Goal: Entertainment & Leisure: Consume media (video, audio)

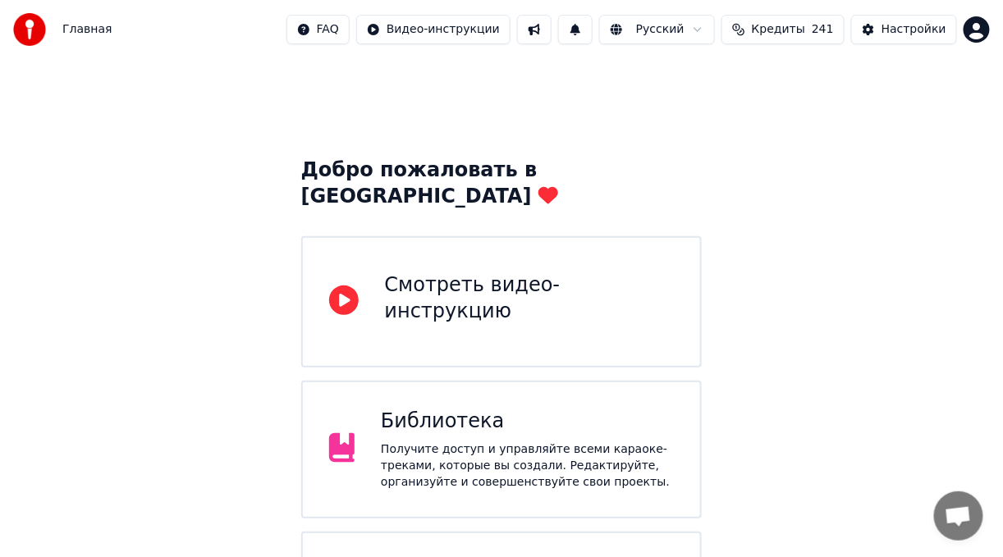
click at [519, 442] on div "Получите доступ и управляйте всеми караоке-треками, которые вы создали. Редакти…" at bounding box center [527, 466] width 293 height 49
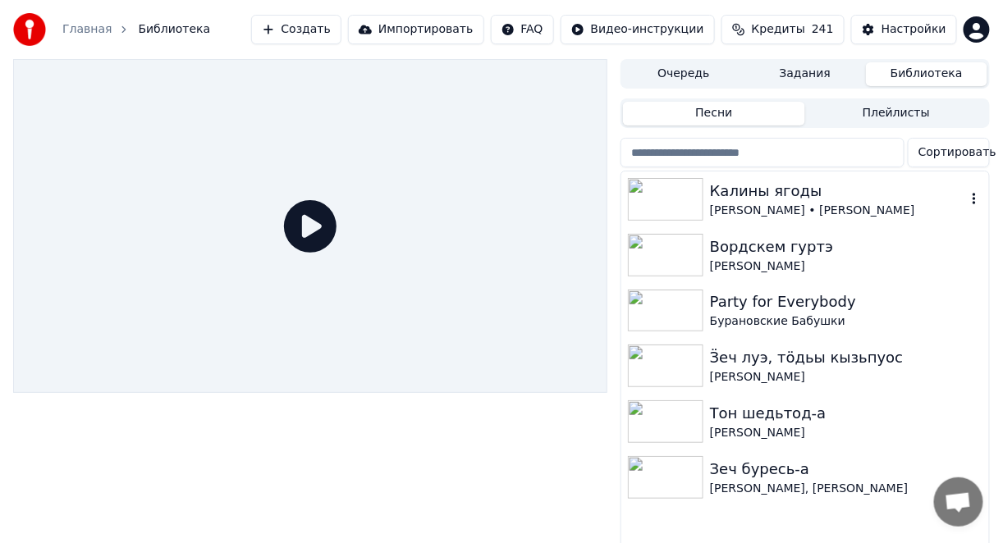
click at [938, 197] on div "Калины ягоды" at bounding box center [838, 191] width 256 height 23
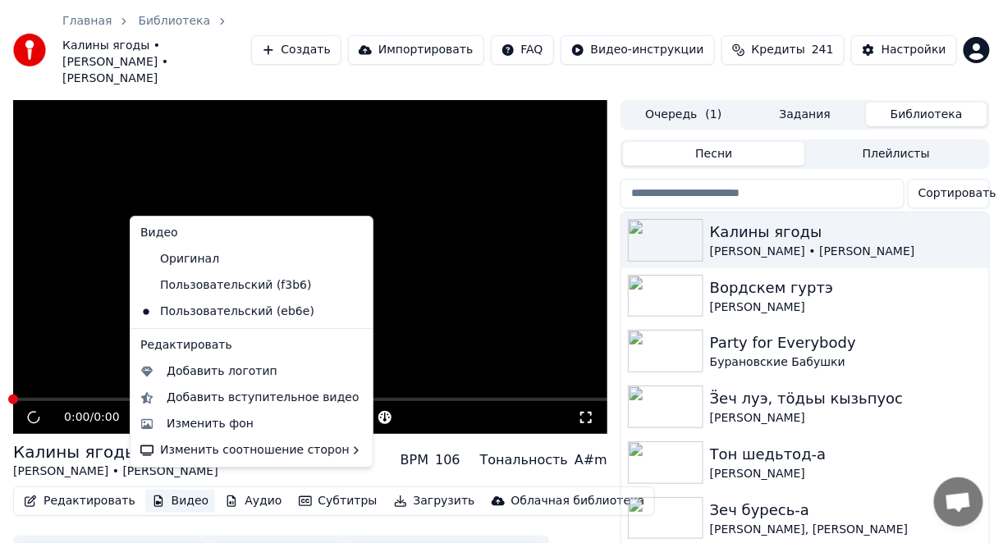
click at [169, 490] on button "Видео" at bounding box center [180, 501] width 71 height 23
click at [207, 424] on div "Изменить фон" at bounding box center [210, 424] width 87 height 16
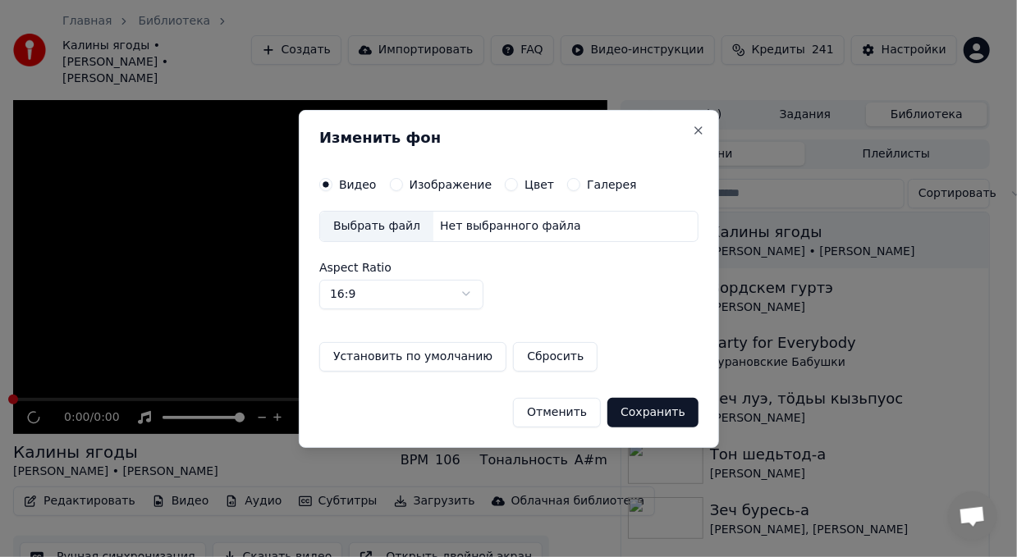
click at [375, 228] on div "Выбрать файл" at bounding box center [376, 227] width 113 height 30
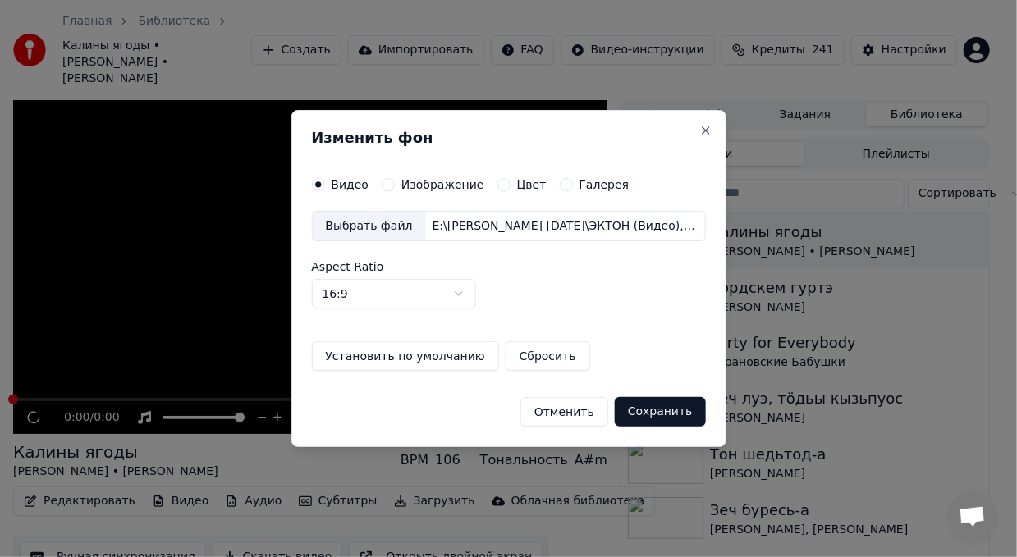
click at [644, 406] on button "Сохранить" at bounding box center [660, 412] width 91 height 30
click at [634, 408] on button "Сохранить" at bounding box center [660, 412] width 91 height 30
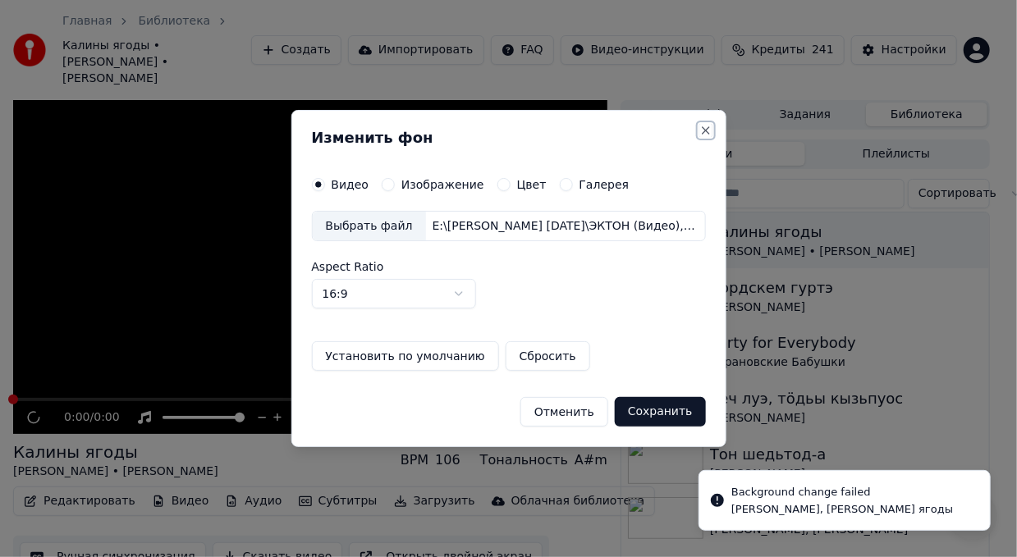
click at [699, 126] on button "Close" at bounding box center [705, 130] width 13 height 13
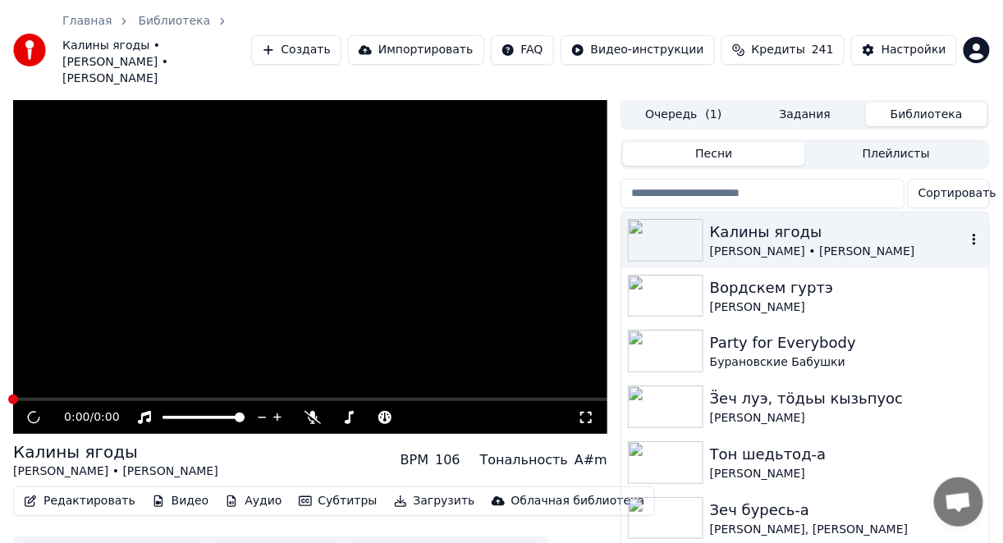
click at [683, 221] on img at bounding box center [666, 240] width 76 height 43
click at [151, 380] on video at bounding box center [310, 267] width 594 height 334
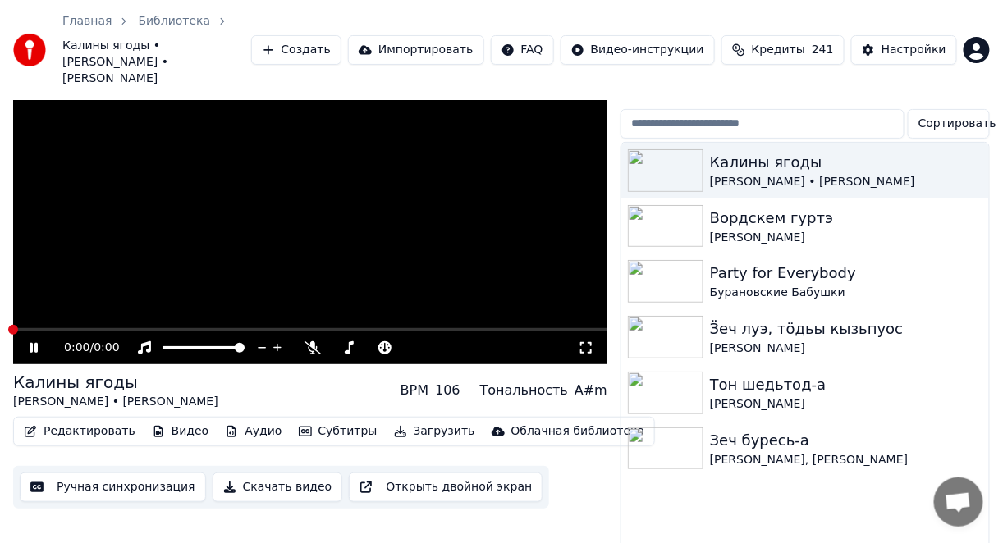
click at [18, 325] on span at bounding box center [13, 330] width 10 height 10
click at [30, 343] on icon at bounding box center [34, 348] width 8 height 10
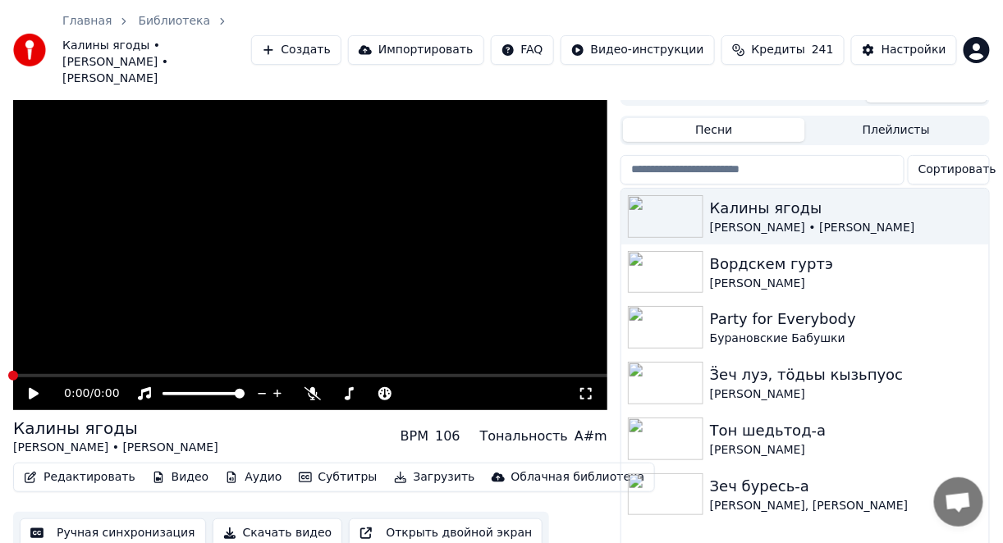
scroll to position [0, 0]
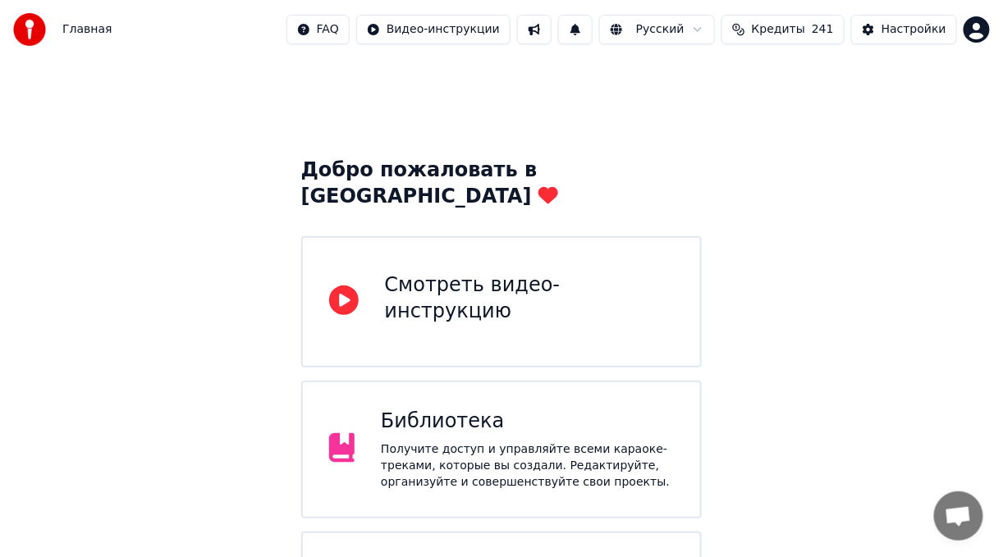
click at [655, 409] on div "Библиотека" at bounding box center [527, 422] width 293 height 26
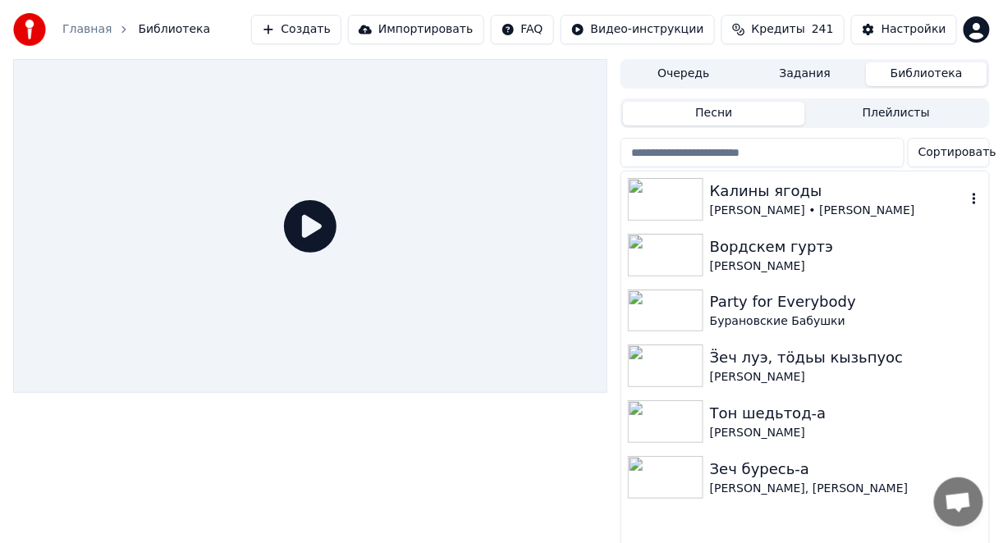
click at [704, 204] on div at bounding box center [669, 199] width 82 height 43
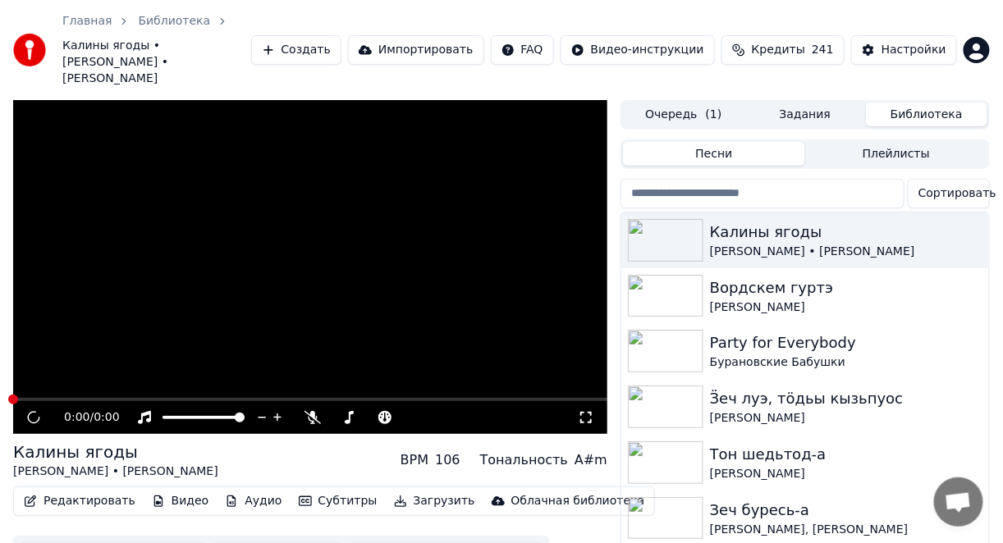
click at [798, 42] on span "Кредиты" at bounding box center [778, 50] width 53 height 16
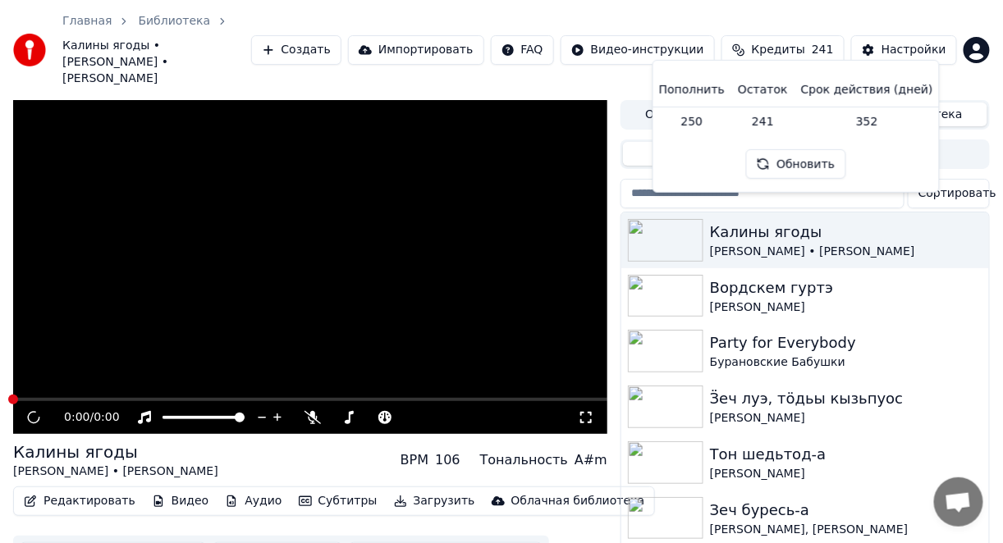
click at [847, 4] on div "Главная Библиотека Калины ягоды • Альбина Беспалова • Влад Андреев Создать Импо…" at bounding box center [501, 50] width 1003 height 100
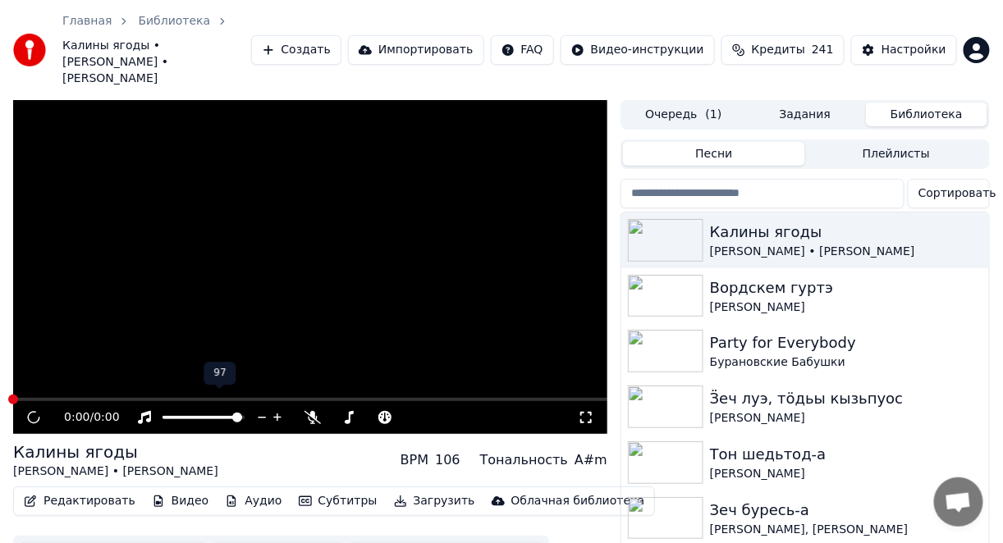
click at [242, 413] on span at bounding box center [237, 418] width 10 height 10
click at [337, 413] on span at bounding box center [341, 418] width 10 height 10
click at [585, 411] on icon at bounding box center [586, 417] width 16 height 13
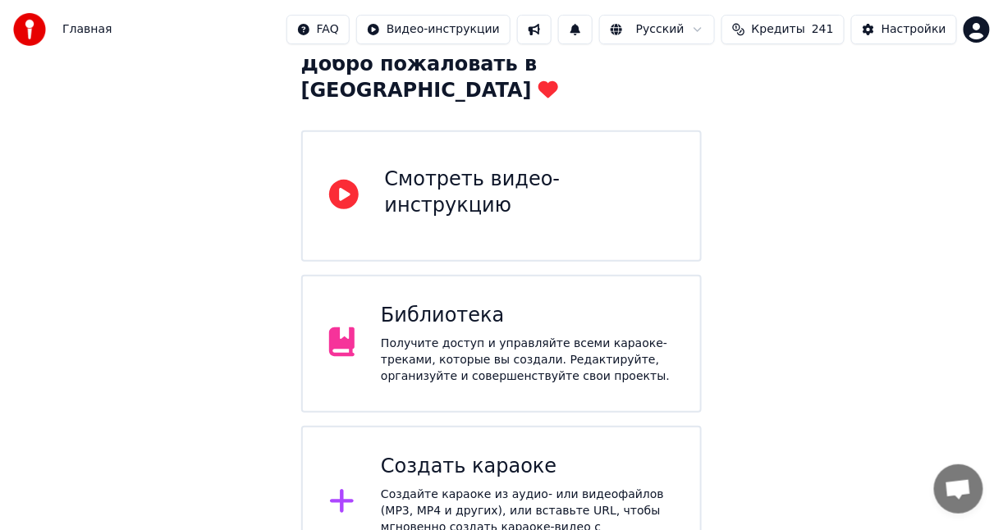
scroll to position [129, 0]
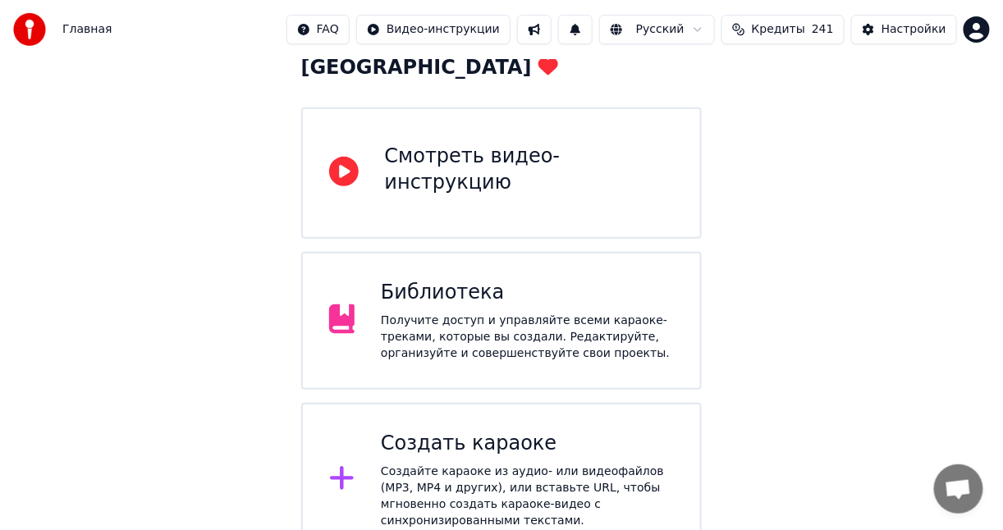
click at [520, 280] on div "Библиотека Получите доступ и управляйте всеми караоке-треками, которые вы созда…" at bounding box center [527, 321] width 293 height 82
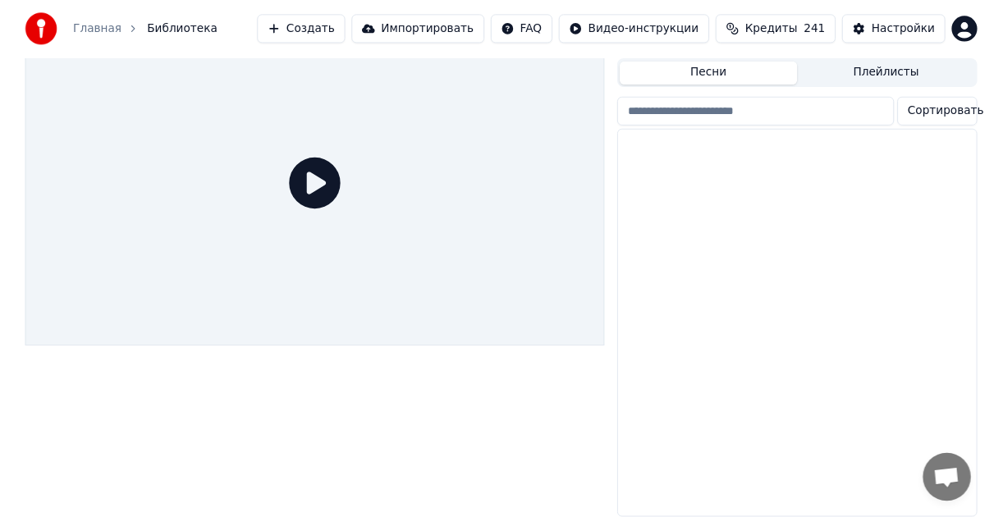
scroll to position [52, 0]
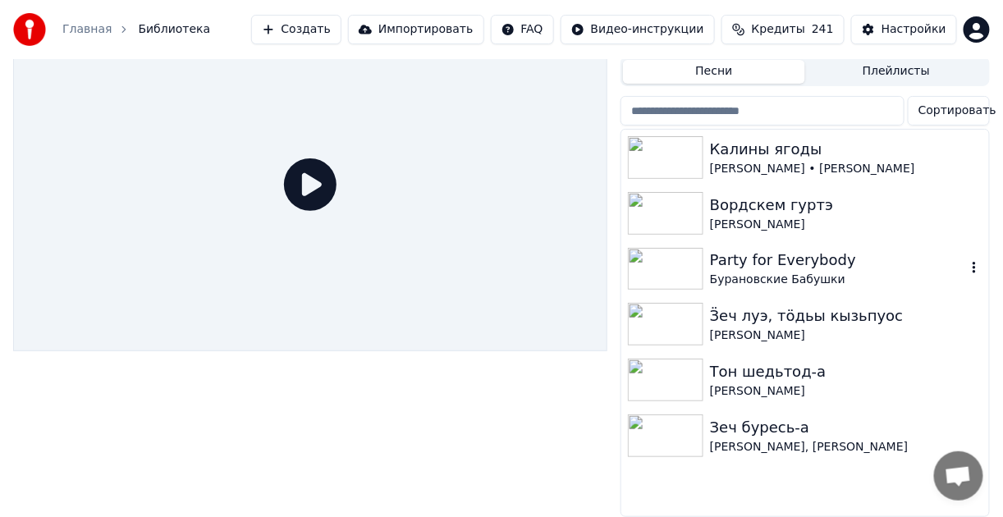
click at [660, 252] on img at bounding box center [666, 269] width 76 height 43
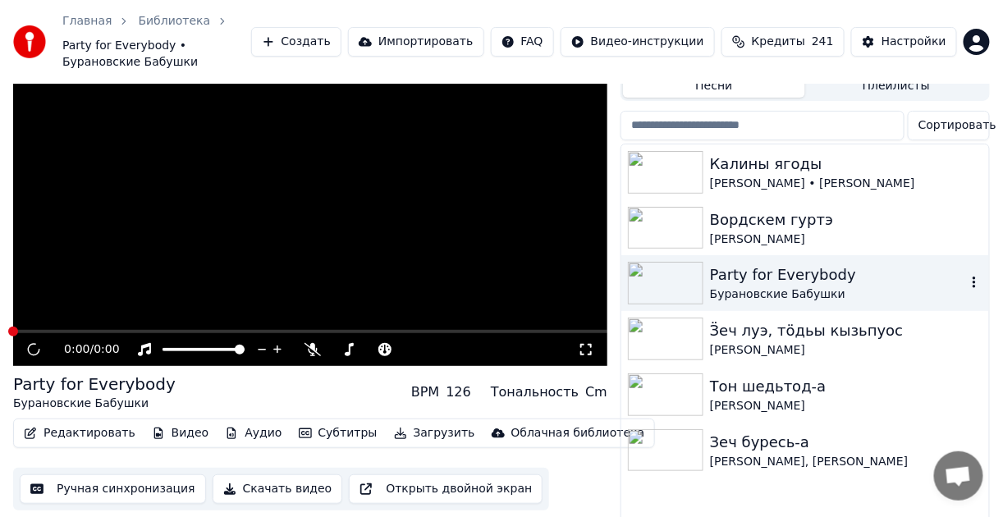
scroll to position [59, 0]
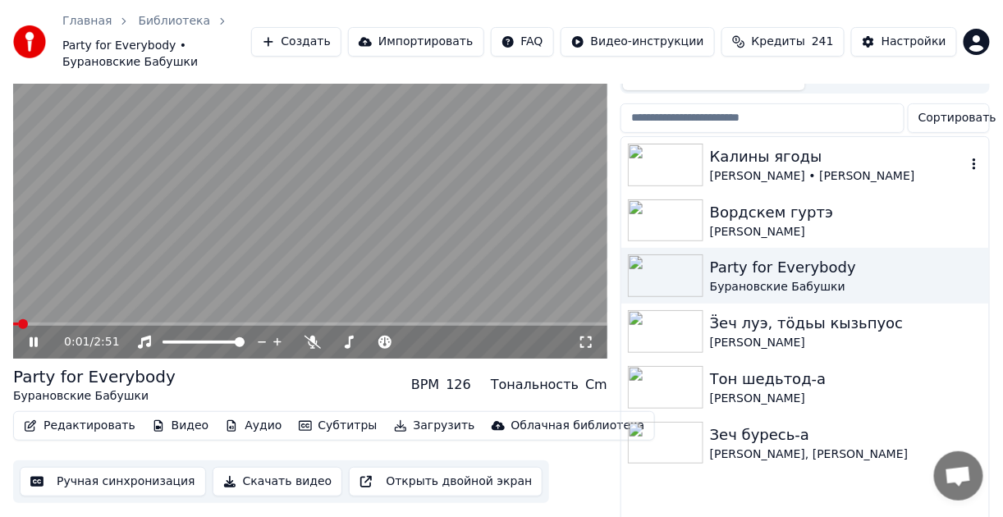
click at [671, 144] on img at bounding box center [666, 165] width 76 height 43
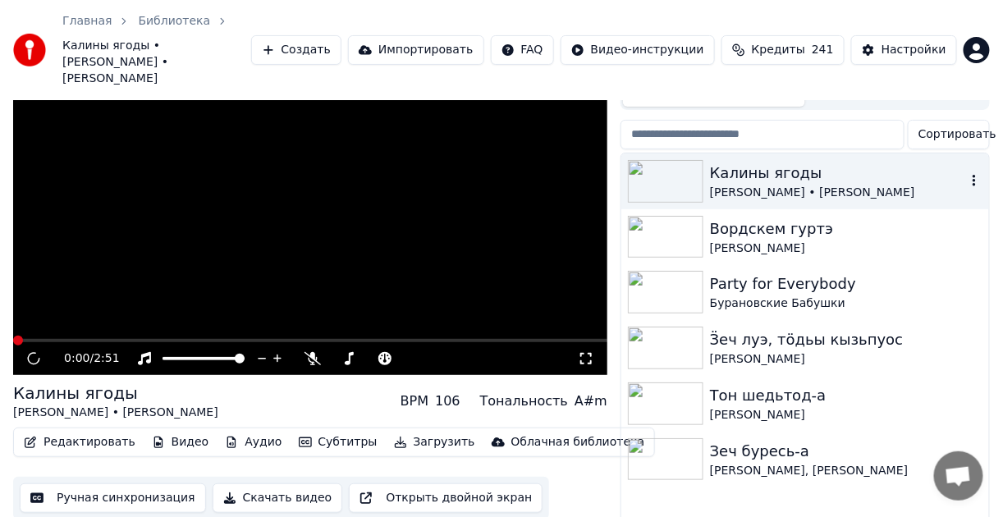
scroll to position [76, 0]
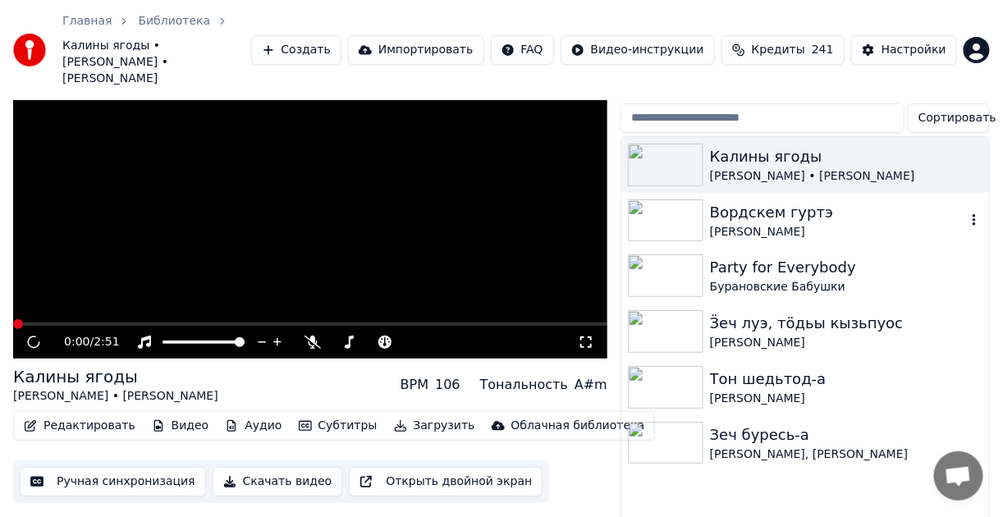
click at [665, 199] on img at bounding box center [666, 220] width 76 height 43
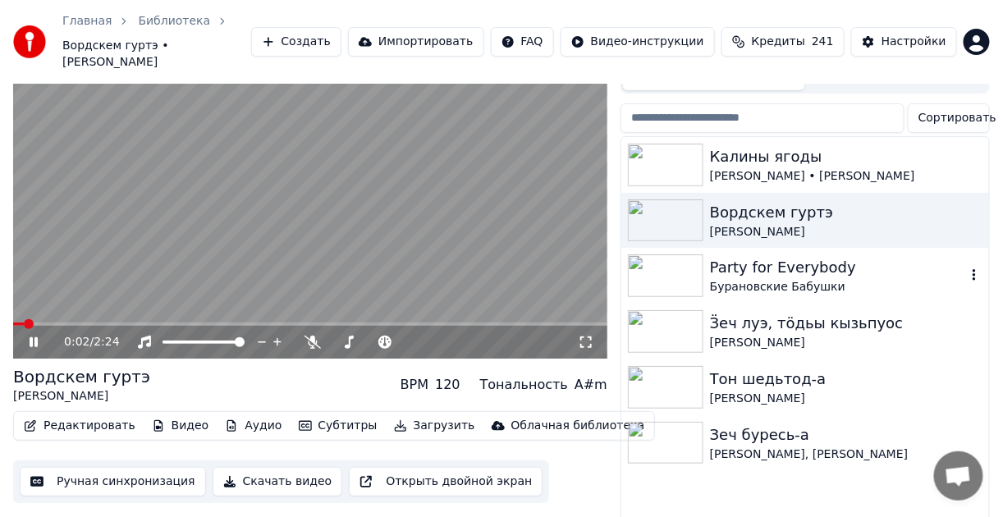
click at [671, 254] on img at bounding box center [666, 275] width 76 height 43
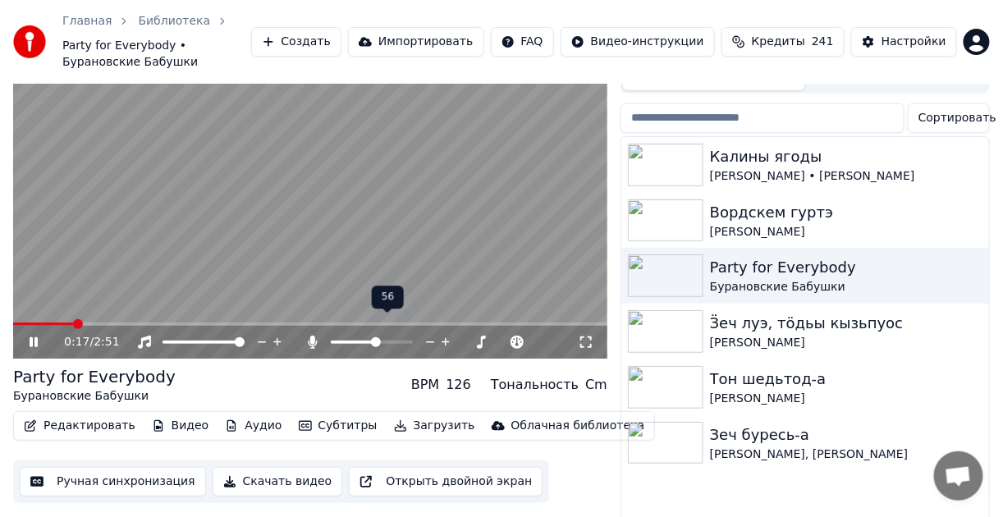
click at [376, 341] on span at bounding box center [372, 342] width 82 height 3
click at [353, 337] on span at bounding box center [356, 342] width 10 height 10
click at [661, 310] on img at bounding box center [666, 331] width 76 height 43
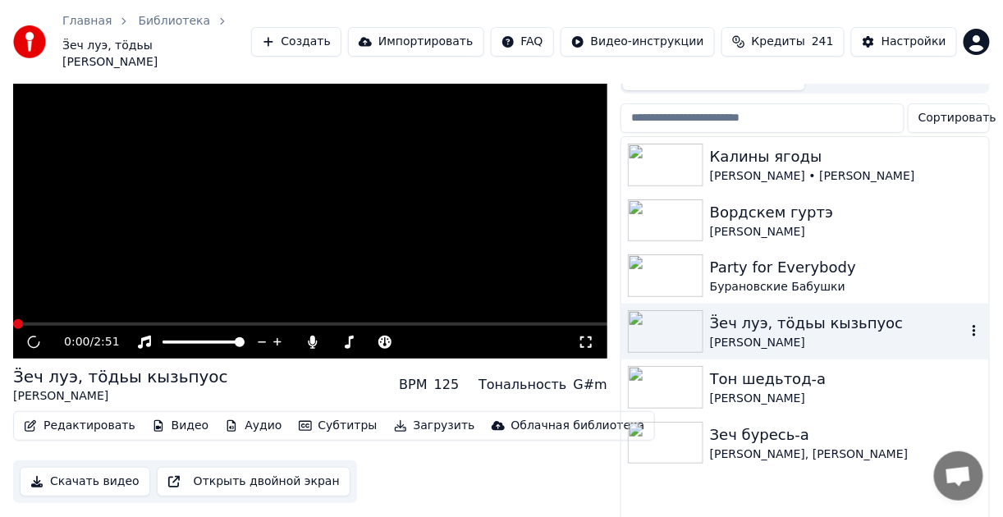
scroll to position [76, 0]
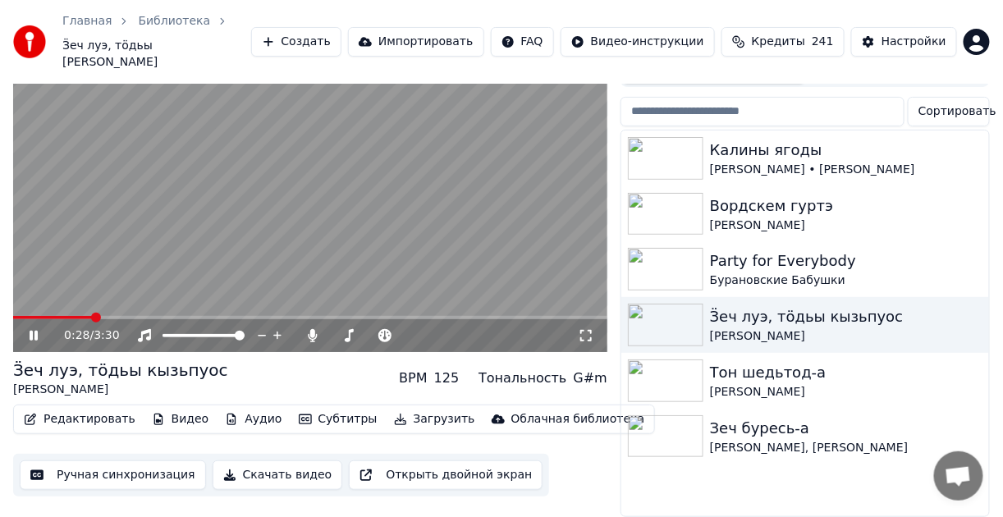
click at [94, 316] on span at bounding box center [310, 317] width 594 height 3
click at [340, 331] on span at bounding box center [344, 336] width 10 height 10
click at [351, 331] on span at bounding box center [353, 336] width 10 height 10
click at [346, 331] on span at bounding box center [349, 336] width 10 height 10
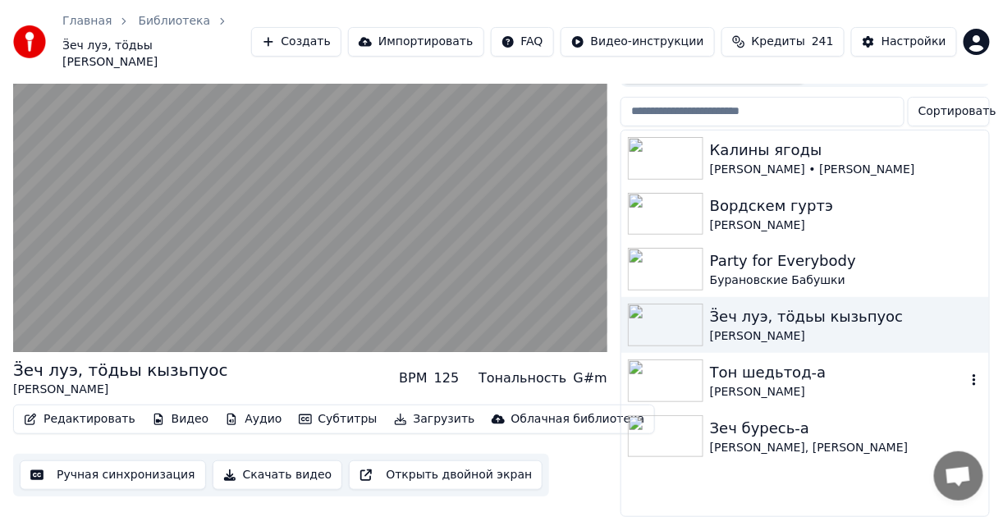
click at [658, 364] on img at bounding box center [666, 381] width 76 height 43
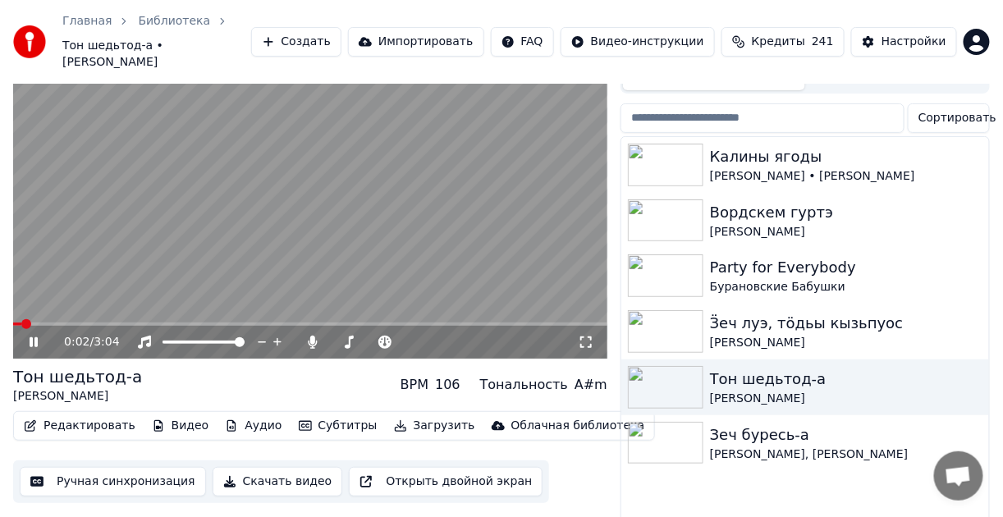
click at [46, 323] on span at bounding box center [310, 324] width 594 height 3
click at [80, 304] on video at bounding box center [310, 192] width 594 height 334
click at [92, 304] on video at bounding box center [310, 192] width 594 height 334
click at [107, 326] on div "0:11 / 3:04" at bounding box center [310, 342] width 594 height 33
click at [109, 323] on span at bounding box center [310, 324] width 594 height 3
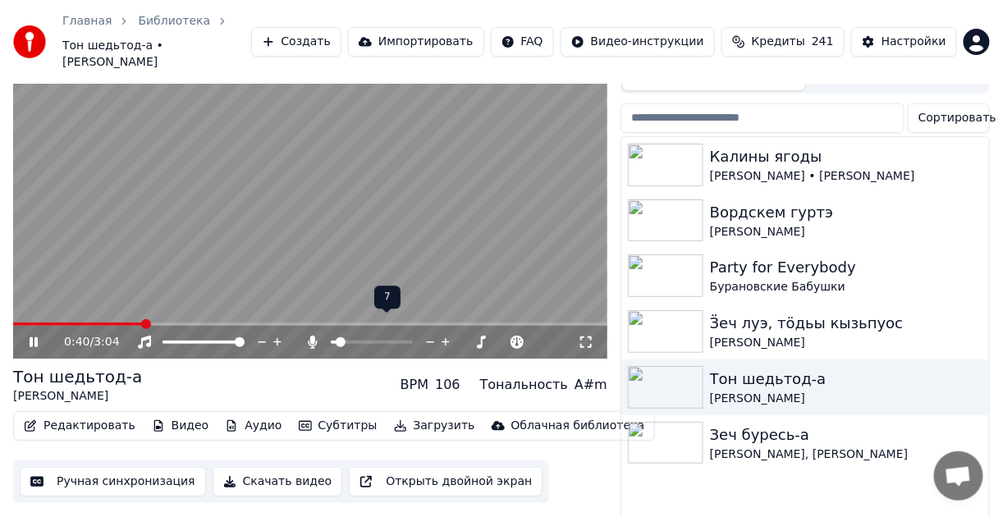
click at [336, 337] on span at bounding box center [341, 342] width 10 height 10
click at [336, 337] on span at bounding box center [340, 342] width 10 height 10
click at [704, 148] on div at bounding box center [669, 165] width 82 height 43
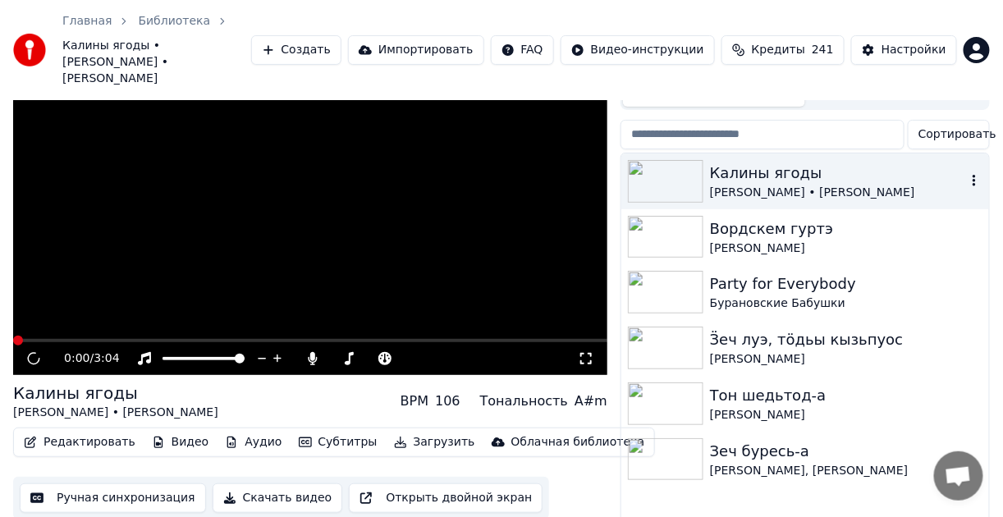
scroll to position [76, 0]
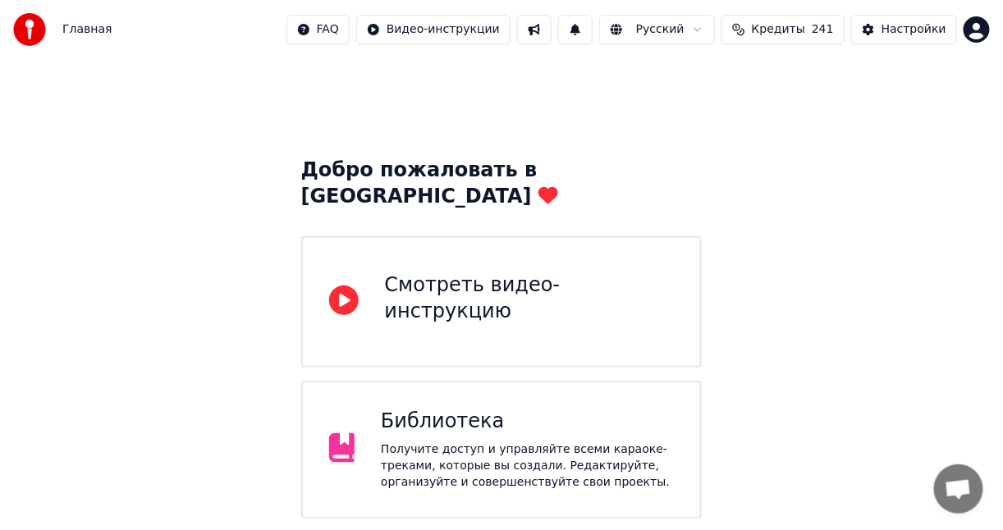
click at [589, 409] on div "Библиотека" at bounding box center [527, 422] width 293 height 26
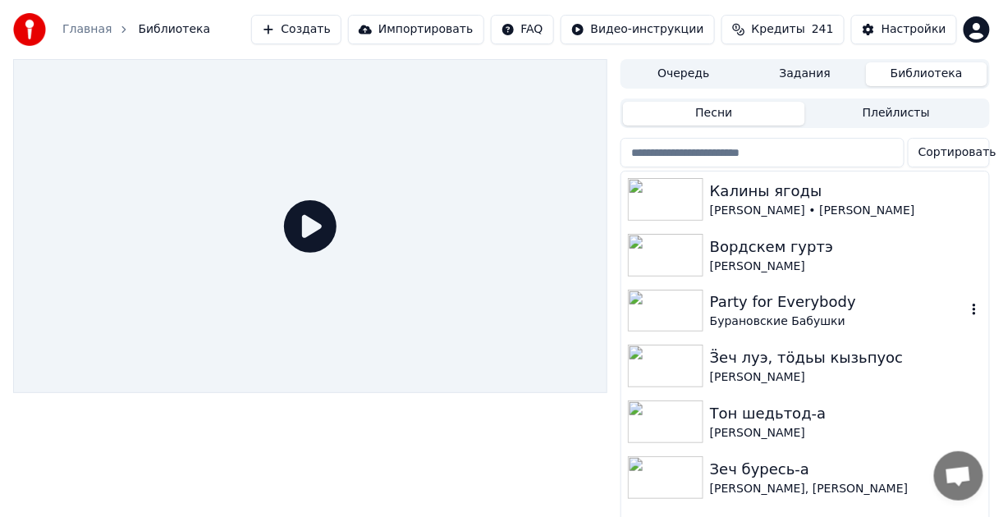
click at [665, 308] on img at bounding box center [666, 311] width 76 height 43
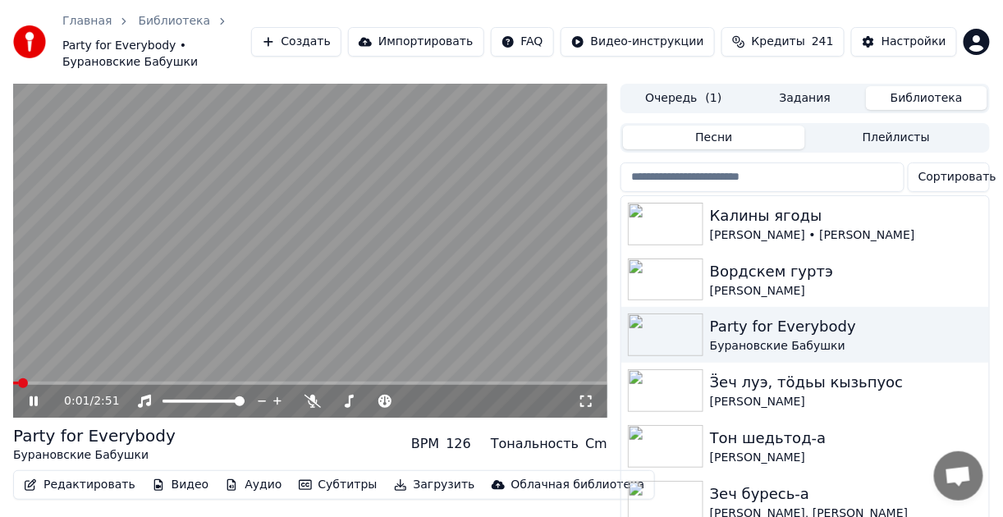
click at [35, 396] on icon at bounding box center [34, 401] width 8 height 10
click at [179, 474] on button "Видео" at bounding box center [180, 485] width 71 height 23
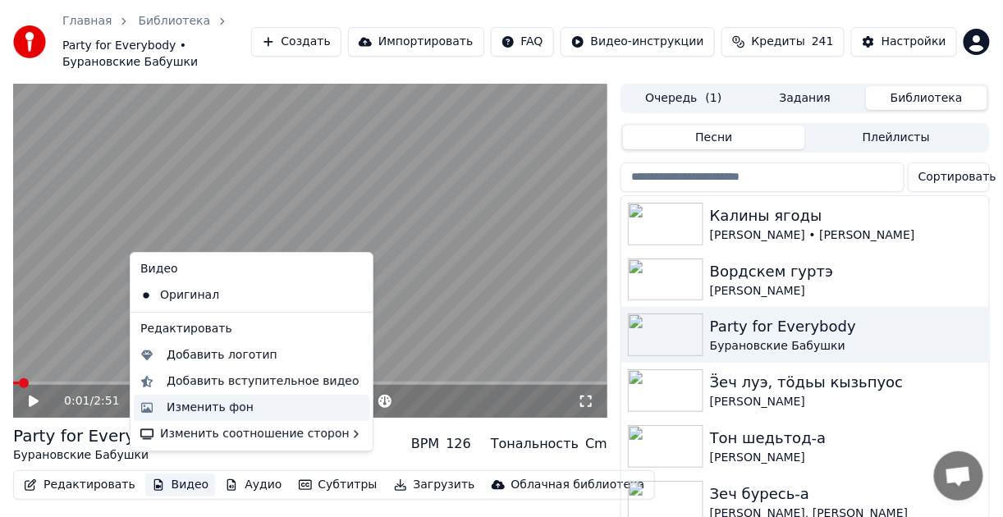
click at [199, 409] on div "Изменить фон" at bounding box center [210, 408] width 87 height 16
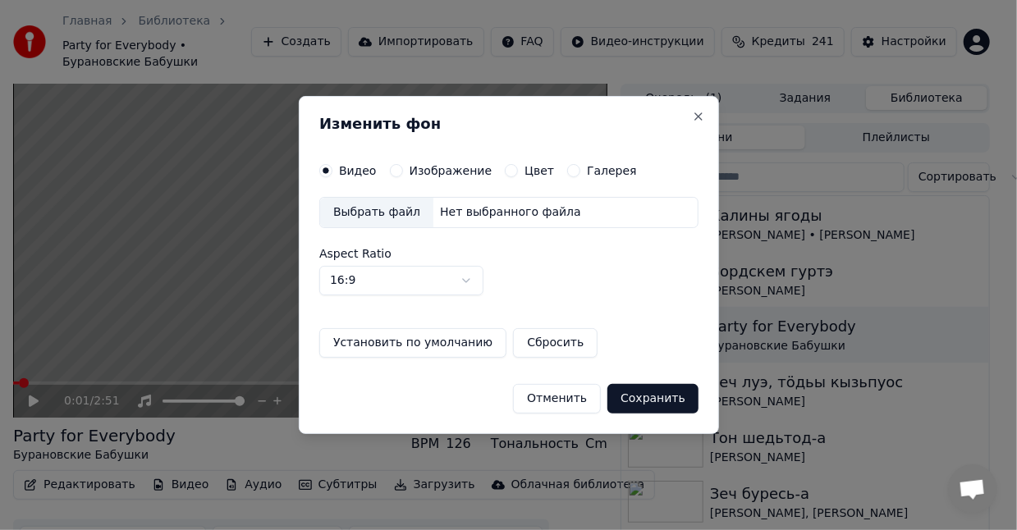
click at [392, 211] on div "Выбрать файл" at bounding box center [376, 213] width 113 height 30
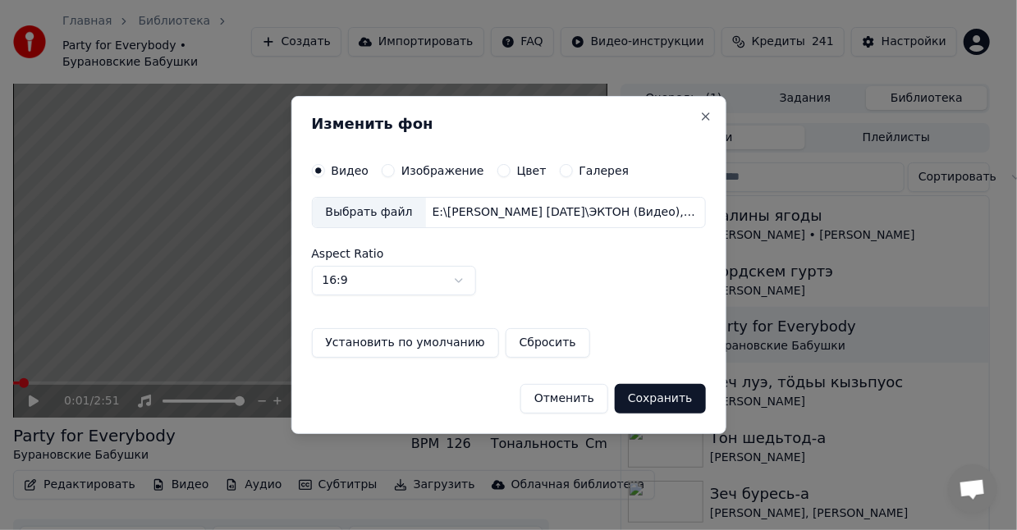
click at [682, 391] on button "Сохранить" at bounding box center [660, 399] width 91 height 30
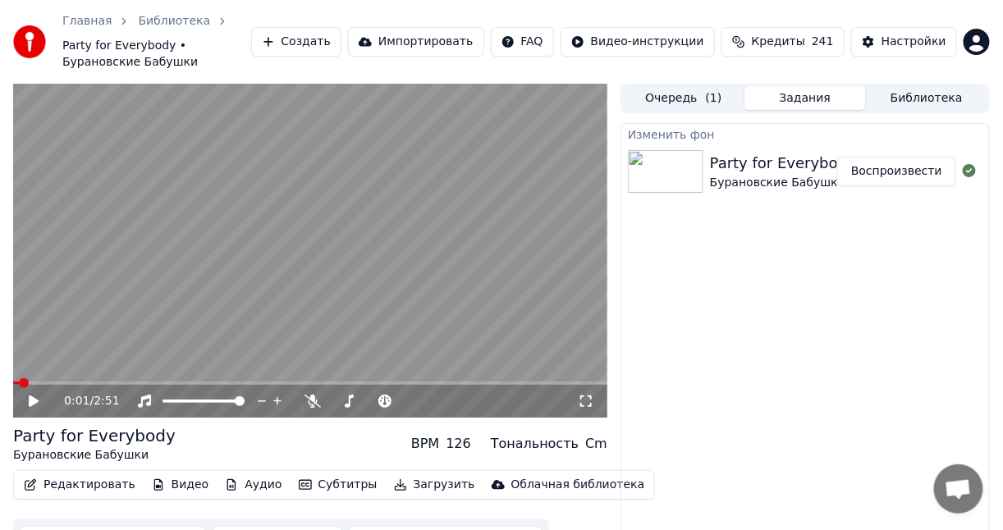
click at [905, 157] on button "Воспроизвести" at bounding box center [896, 172] width 119 height 30
drag, startPoint x: 594, startPoint y: 385, endPoint x: 594, endPoint y: 400, distance: 14.8
click at [594, 395] on icon at bounding box center [586, 401] width 16 height 13
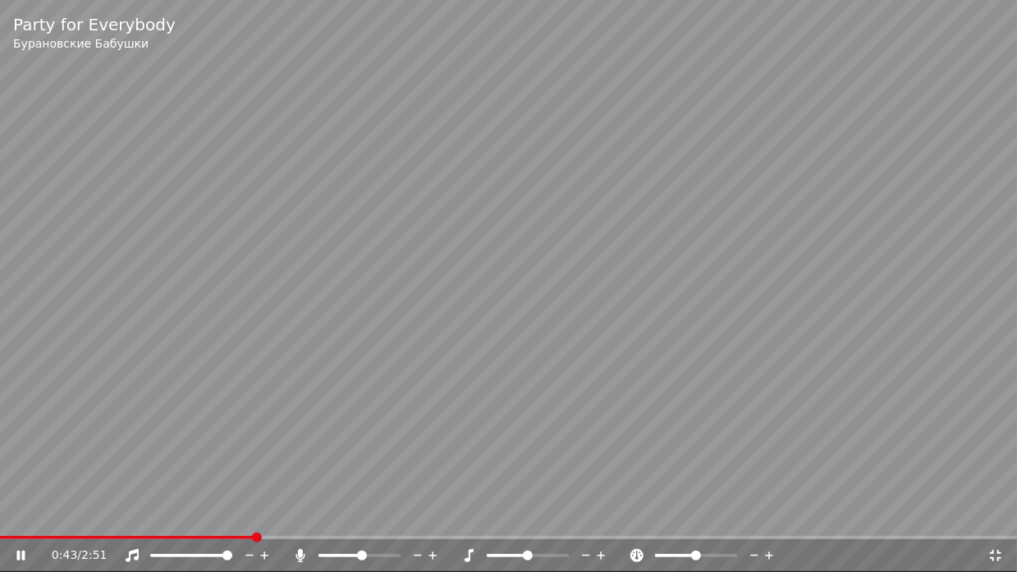
click at [254, 529] on span at bounding box center [508, 537] width 1017 height 3
click at [218, 529] on span at bounding box center [109, 537] width 219 height 3
click at [186, 529] on span at bounding box center [109, 537] width 219 height 3
click at [319, 529] on span at bounding box center [324, 556] width 10 height 10
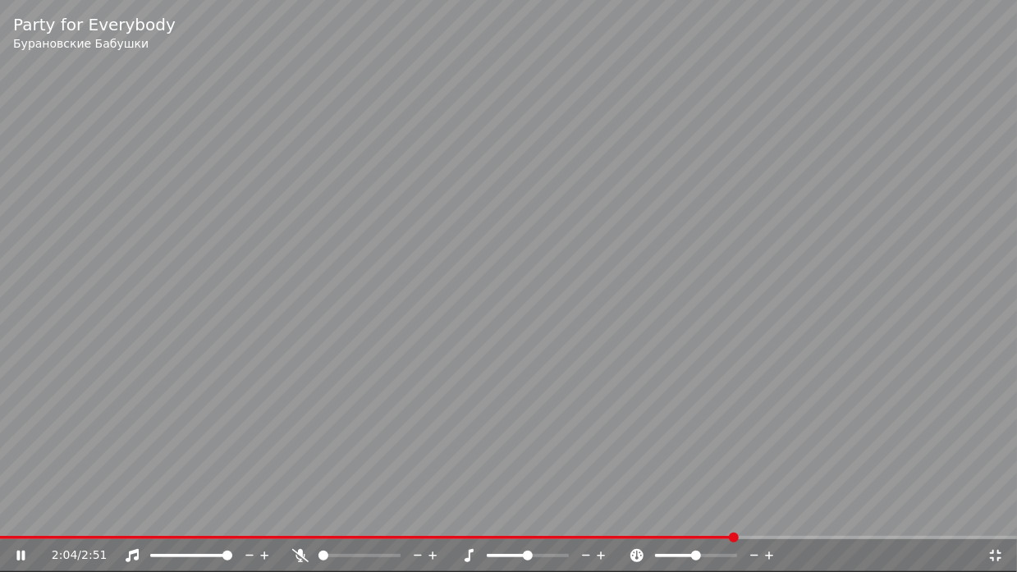
click at [340, 529] on div at bounding box center [375, 556] width 132 height 16
click at [366, 529] on span at bounding box center [360, 555] width 82 height 3
click at [463, 529] on span at bounding box center [376, 537] width 752 height 3
click at [390, 529] on span at bounding box center [230, 537] width 461 height 3
click at [590, 529] on span at bounding box center [508, 537] width 1017 height 3
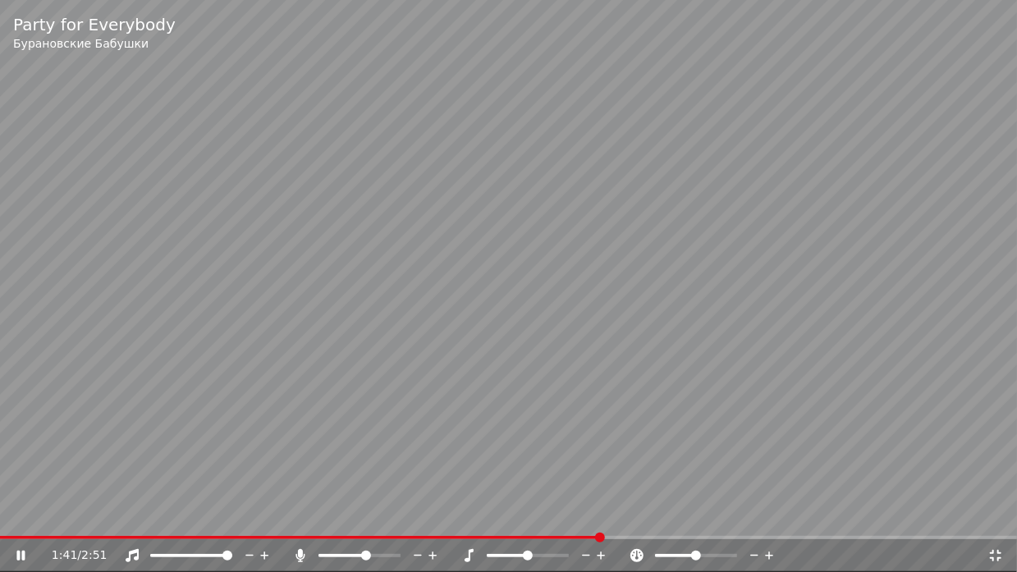
click at [694, 529] on div "1:41 / 2:51" at bounding box center [508, 555] width 1017 height 33
click at [697, 529] on div "1:41 / 2:51" at bounding box center [508, 555] width 1017 height 33
click at [712, 529] on span at bounding box center [508, 537] width 1017 height 3
click at [814, 529] on span at bounding box center [508, 537] width 1017 height 3
click at [890, 529] on span at bounding box center [508, 537] width 1017 height 3
